Goal: Task Accomplishment & Management: Manage account settings

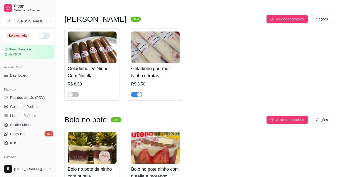
scroll to position [5, 0]
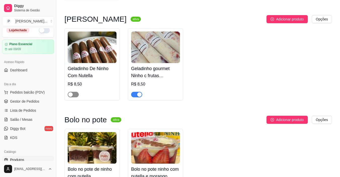
click at [74, 94] on span "button" at bounding box center [73, 95] width 11 height 6
click at [235, 53] on div "Geladinho De Ninho Com Nutella R$ 8,50 Geladinho gourmet Ninho c frutas vermelh…" at bounding box center [198, 64] width 268 height 72
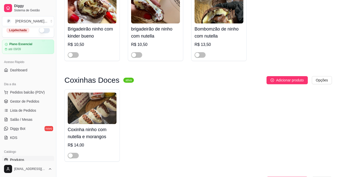
scroll to position [0, 0]
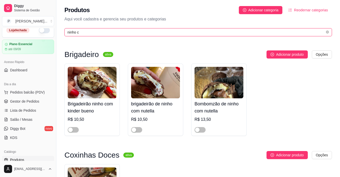
click at [214, 32] on input "ninho c" at bounding box center [196, 32] width 258 height 6
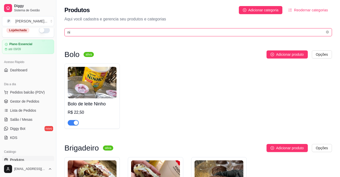
type input "n"
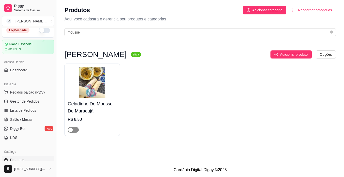
click at [70, 130] on div "button" at bounding box center [70, 129] width 5 height 5
click at [132, 32] on input "mousse" at bounding box center [197, 32] width 261 height 6
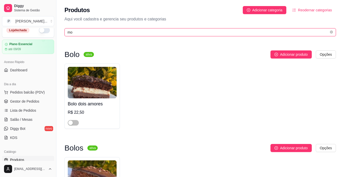
type input "m"
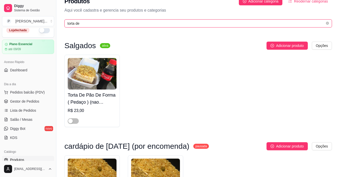
scroll to position [7, 0]
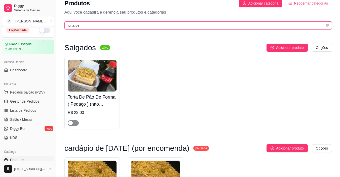
type input "torta de"
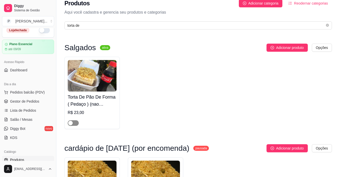
click at [71, 125] on div "button" at bounding box center [70, 123] width 5 height 5
click at [40, 32] on button "button" at bounding box center [44, 30] width 11 height 6
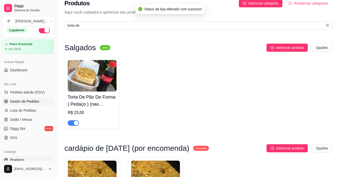
click at [28, 100] on span "Gestor de Pedidos" at bounding box center [24, 101] width 29 height 5
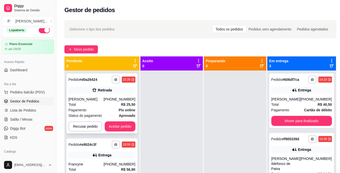
click at [127, 111] on strong "Pix online" at bounding box center [127, 110] width 17 height 4
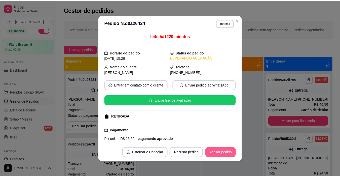
scroll to position [10, 0]
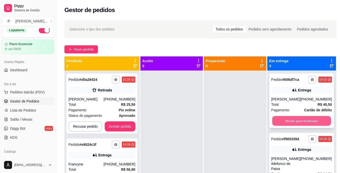
click at [292, 126] on button "Mover para finalizado" at bounding box center [301, 121] width 59 height 10
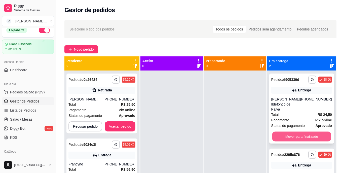
click at [292, 132] on button "Mover para finalizado" at bounding box center [301, 137] width 59 height 10
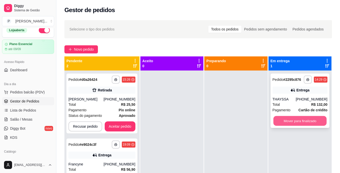
click at [291, 119] on button "Mover para finalizado" at bounding box center [299, 121] width 53 height 10
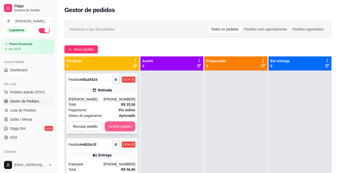
click at [128, 129] on button "Aceitar pedido" at bounding box center [120, 126] width 31 height 10
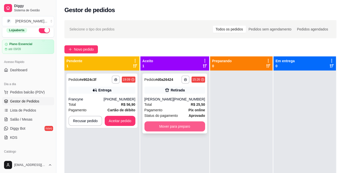
click at [160, 127] on button "Mover para preparo" at bounding box center [174, 126] width 61 height 10
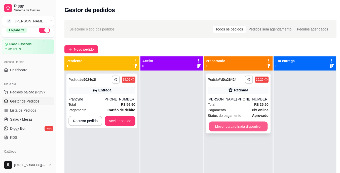
click at [223, 126] on button "Mover para retirada disponível" at bounding box center [238, 127] width 59 height 10
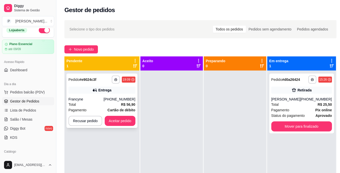
click at [120, 126] on div "**********" at bounding box center [101, 101] width 71 height 54
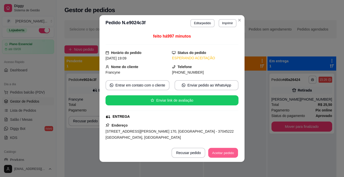
click at [216, 156] on button "Aceitar pedido" at bounding box center [223, 153] width 30 height 10
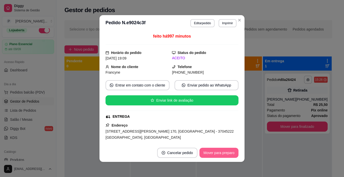
click at [228, 154] on button "Mover para preparo" at bounding box center [218, 153] width 39 height 10
click at [229, 152] on button "Mover para entrega" at bounding box center [219, 153] width 39 height 10
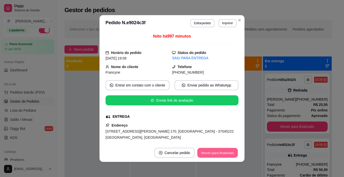
click at [230, 152] on button "Mover para finalizado" at bounding box center [217, 153] width 41 height 10
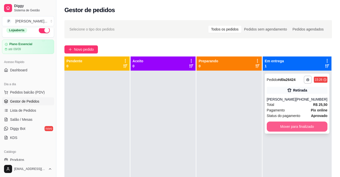
click at [295, 125] on button "Mover para finalizado" at bounding box center [297, 126] width 61 height 10
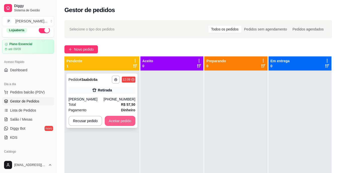
click at [129, 121] on button "Aceitar pedido" at bounding box center [120, 121] width 31 height 10
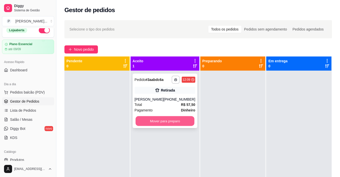
click at [146, 120] on button "Mover para preparo" at bounding box center [164, 121] width 59 height 10
